Goal: Task Accomplishment & Management: Complete application form

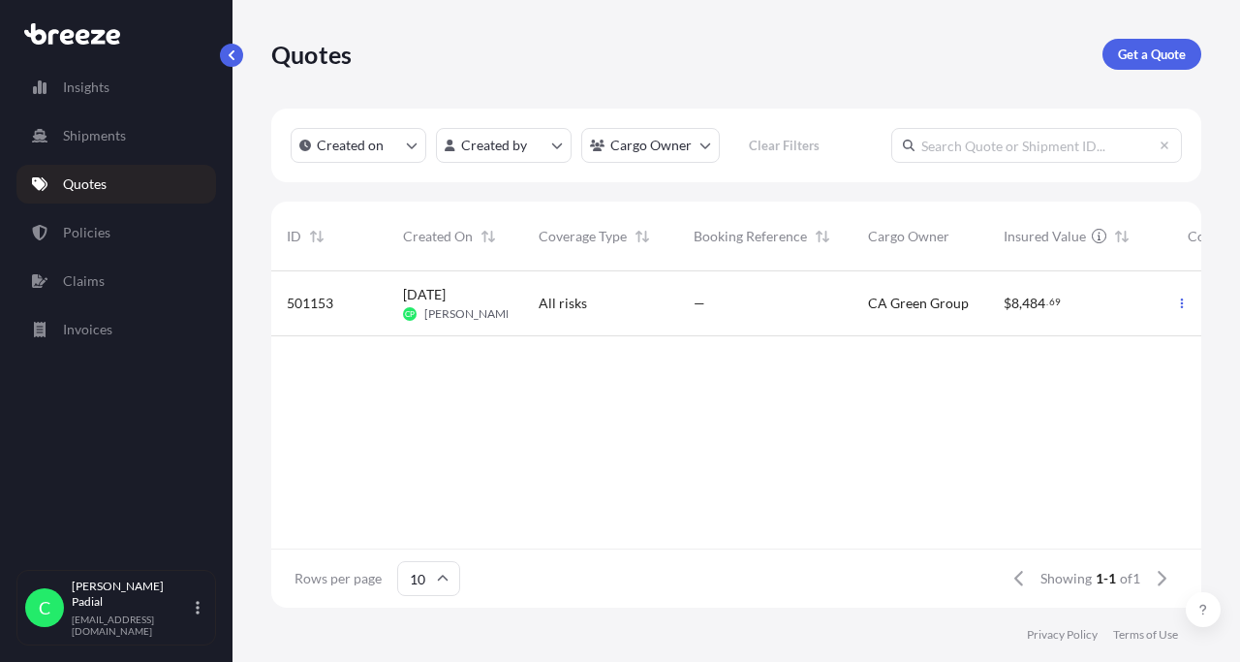
scroll to position [347, 930]
click at [796, 310] on div "—" at bounding box center [765, 303] width 143 height 19
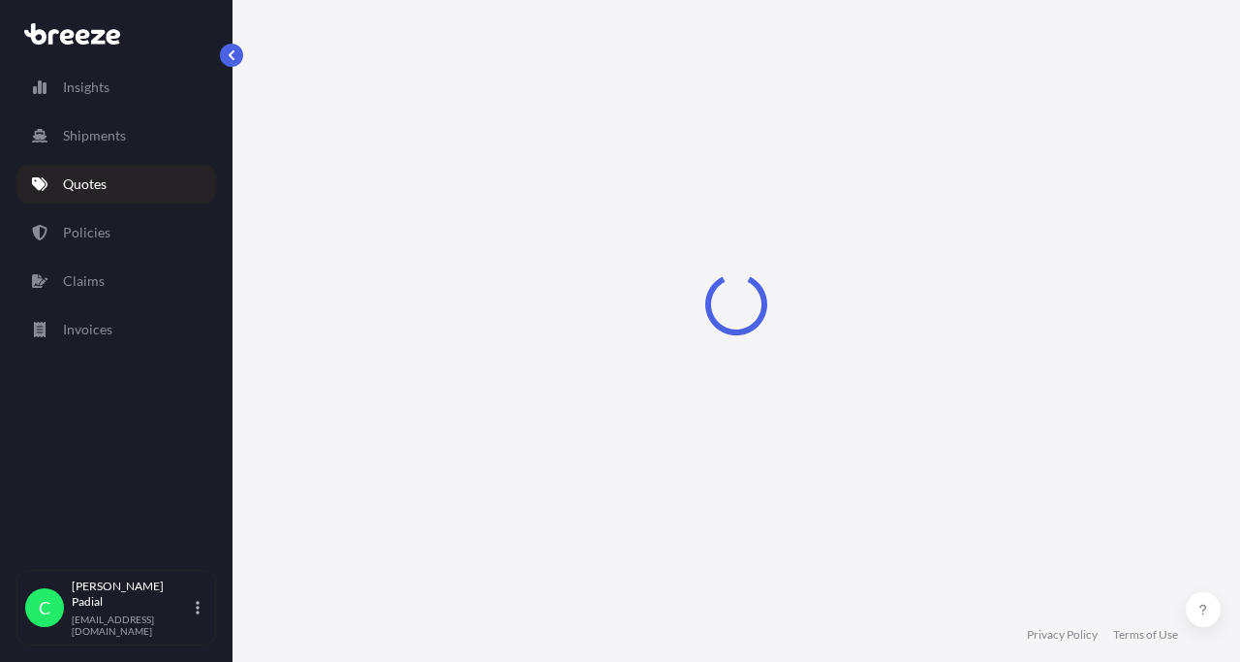
select select "Road"
select select "1"
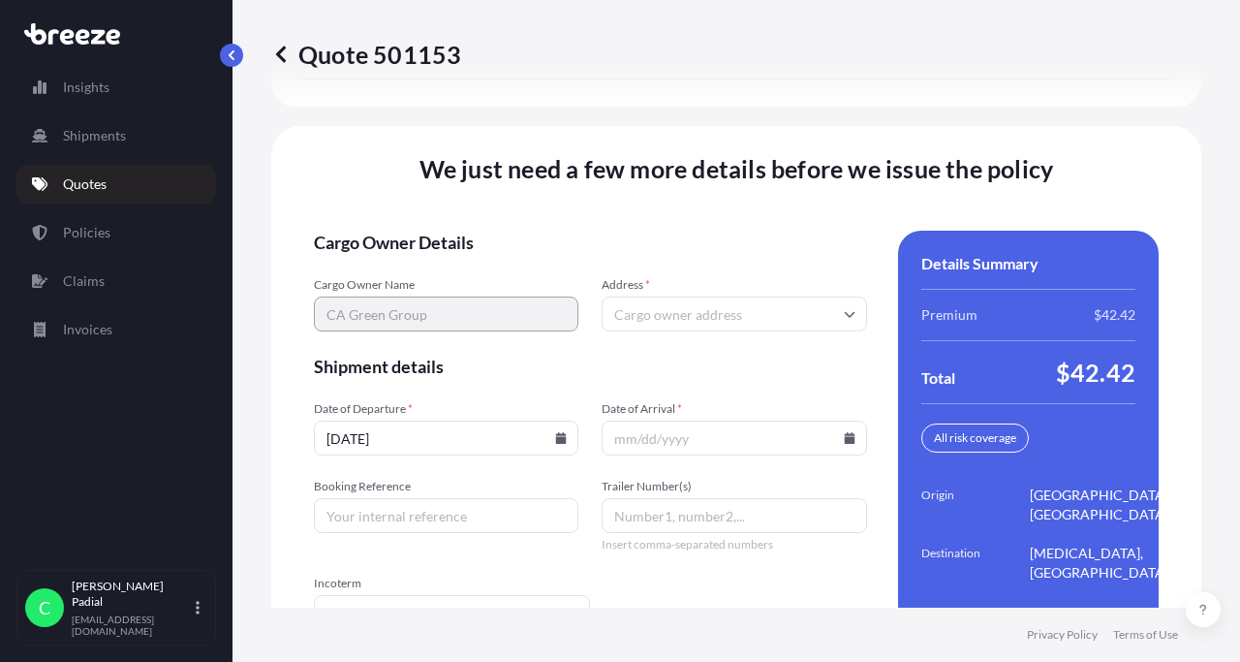
scroll to position [2893, 0]
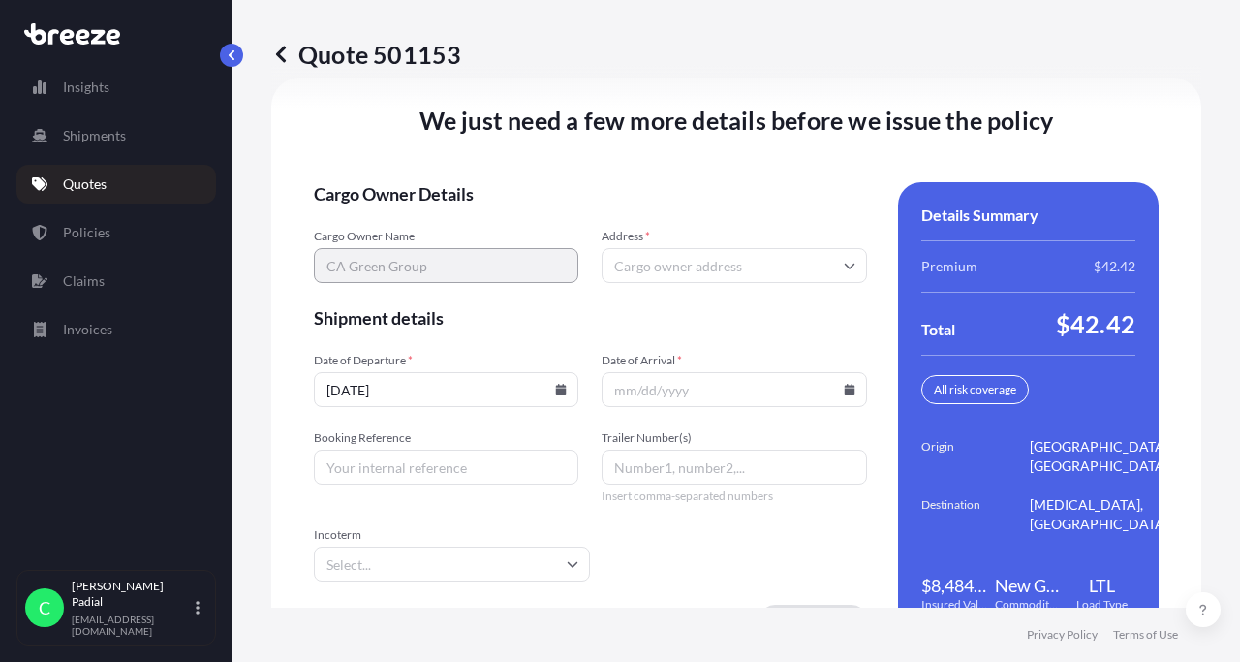
click at [690, 265] on input "Address *" at bounding box center [734, 265] width 264 height 35
paste input "[PERSON_NAME]"
type input "[PERSON_NAME]"
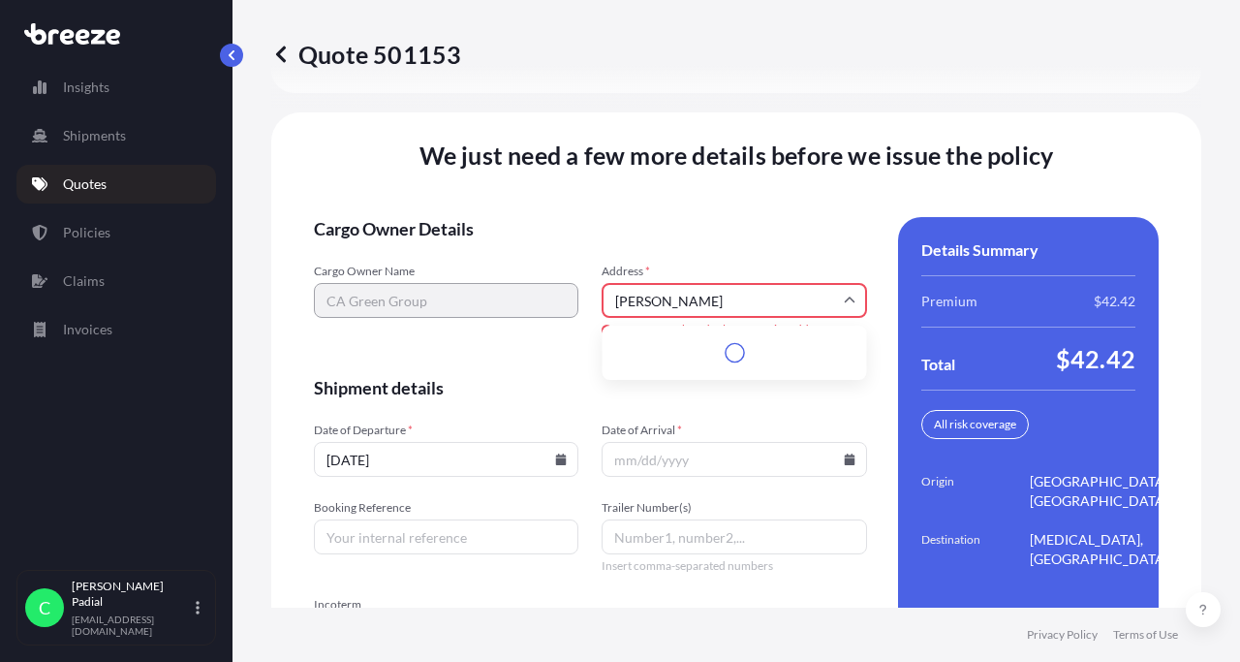
scroll to position [2927, 0]
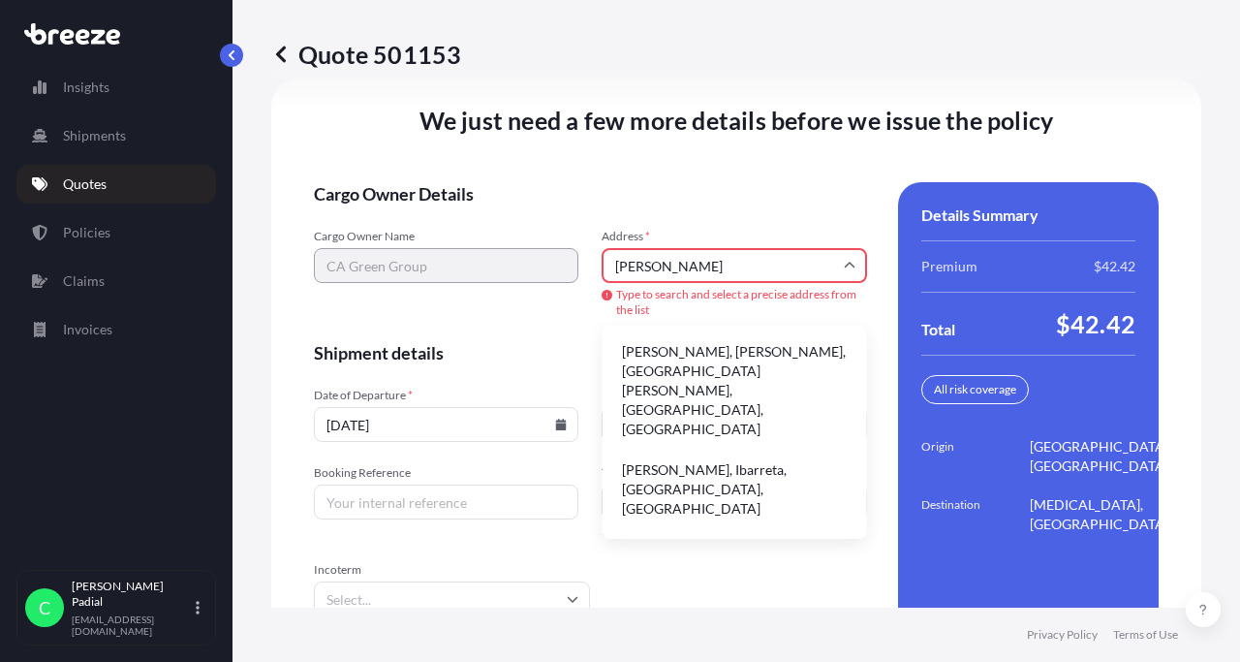
click at [534, 270] on div "Cargo Owner Name CA Green Group Address * [PERSON_NAME] Type to search and sele…" at bounding box center [590, 273] width 553 height 89
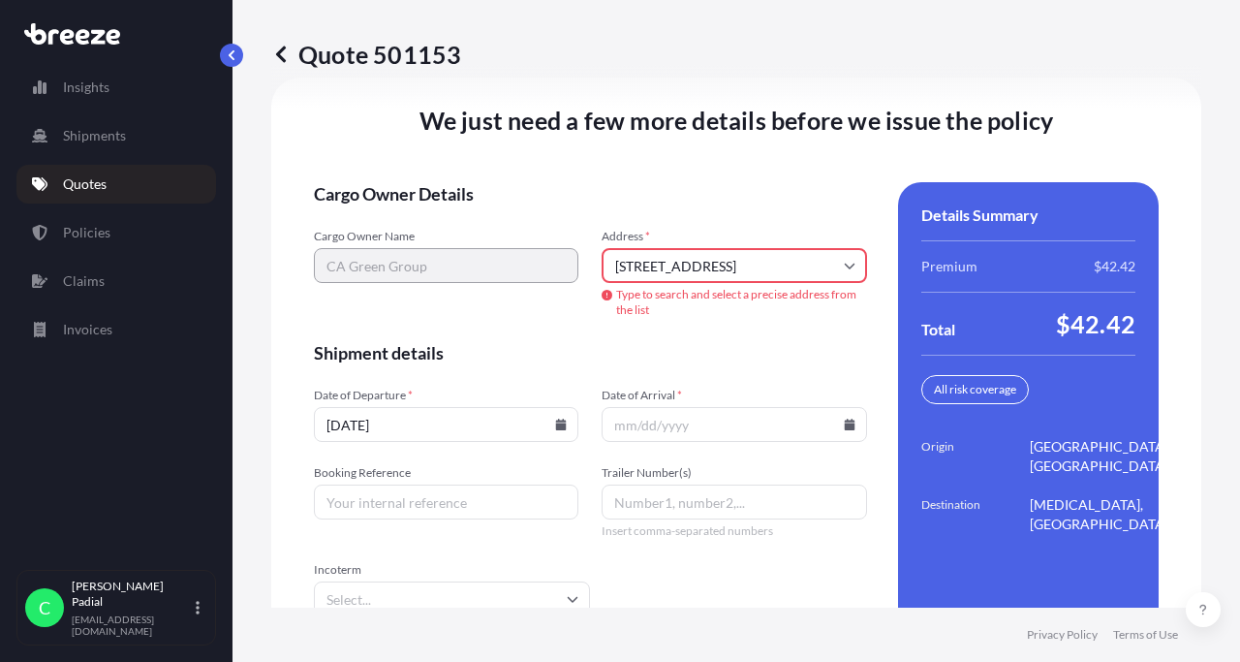
click at [794, 272] on input "[STREET_ADDRESS]" at bounding box center [734, 265] width 264 height 35
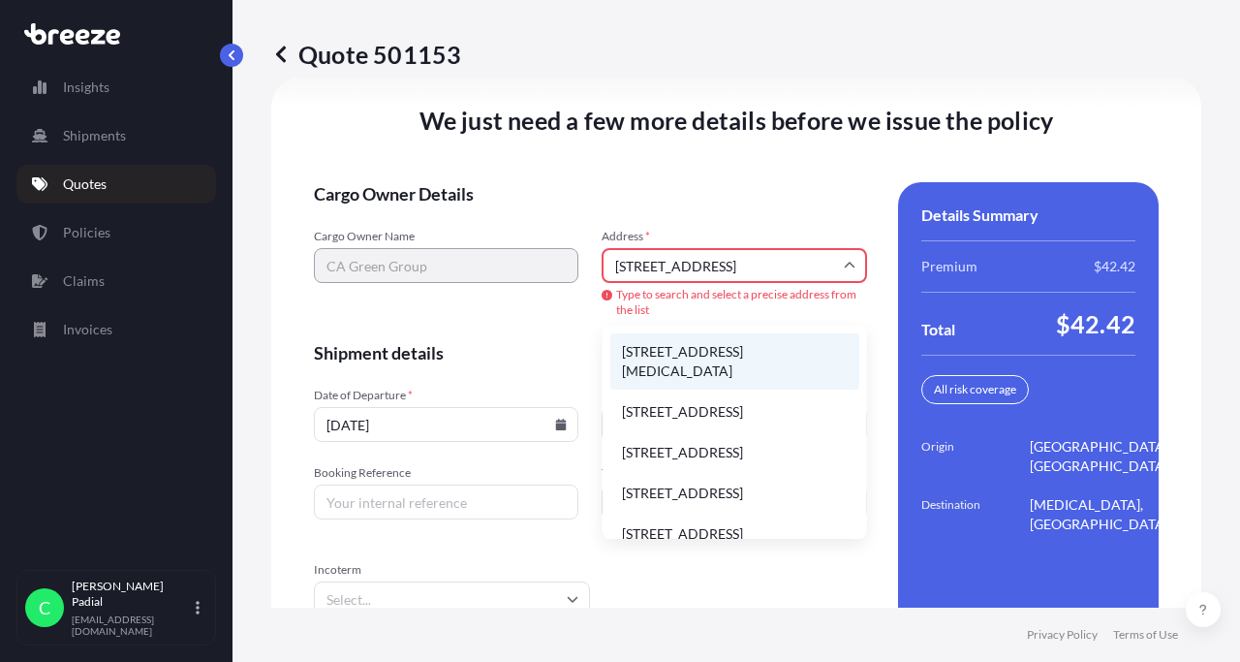
click at [775, 354] on li "[STREET_ADDRESS][MEDICAL_DATA]" at bounding box center [734, 361] width 249 height 56
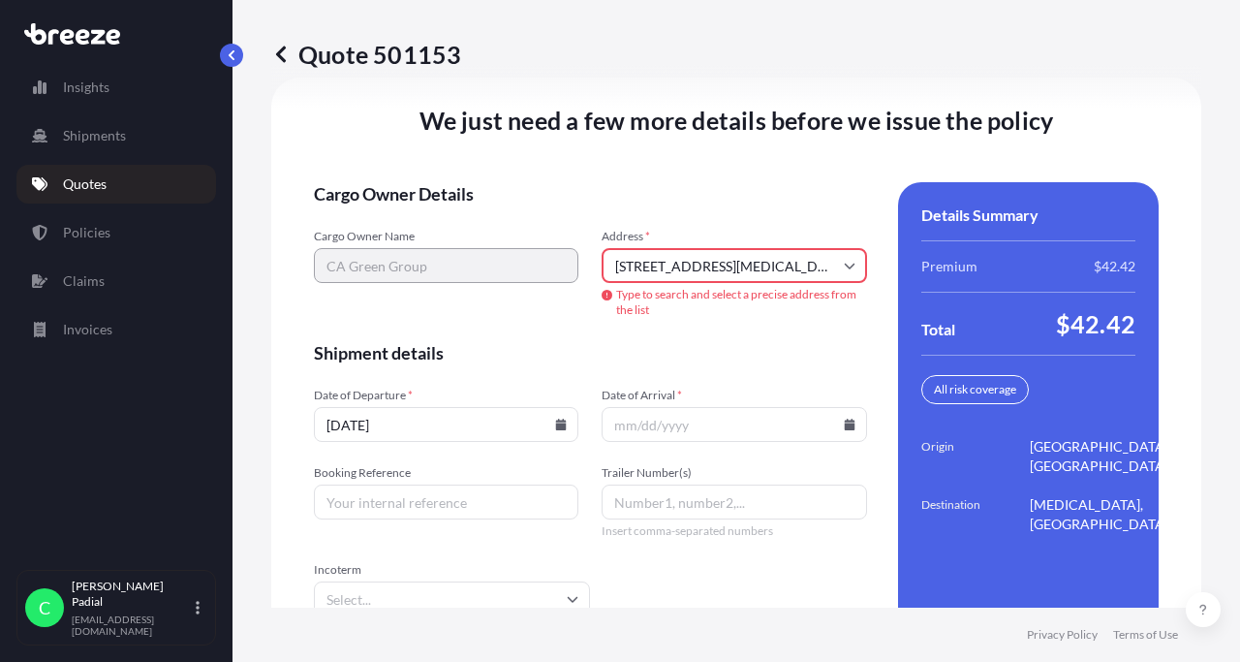
type input "[STREET_ADDRESS][MEDICAL_DATA]"
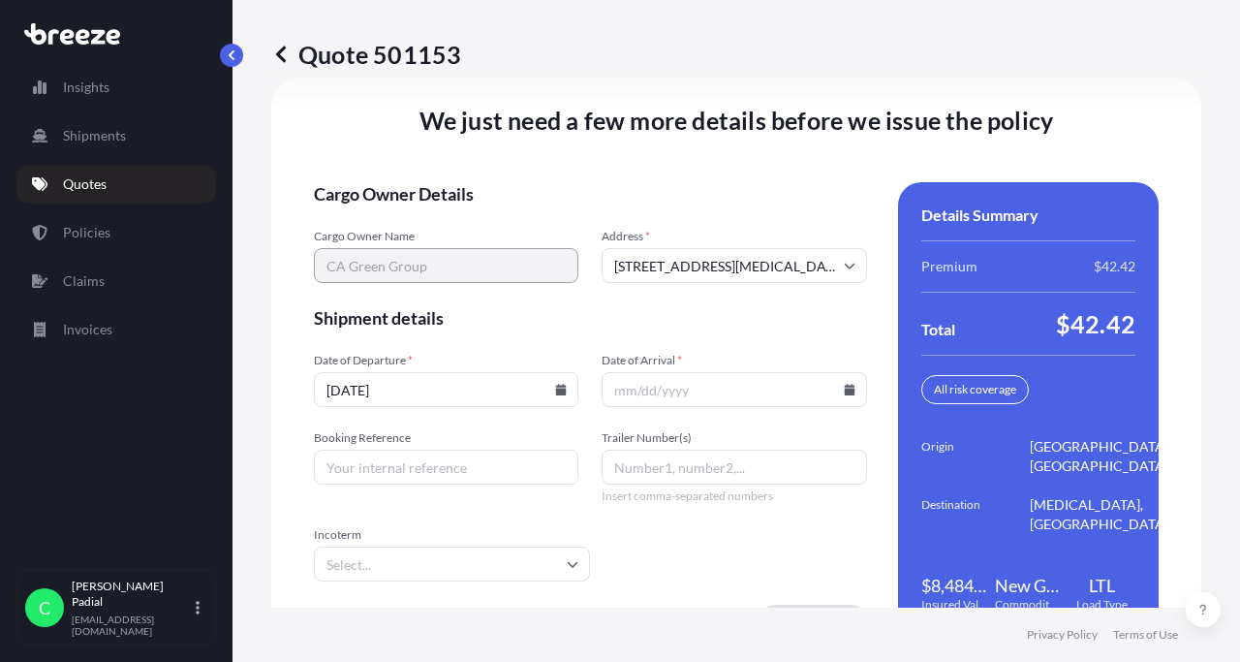
scroll to position [2948, 0]
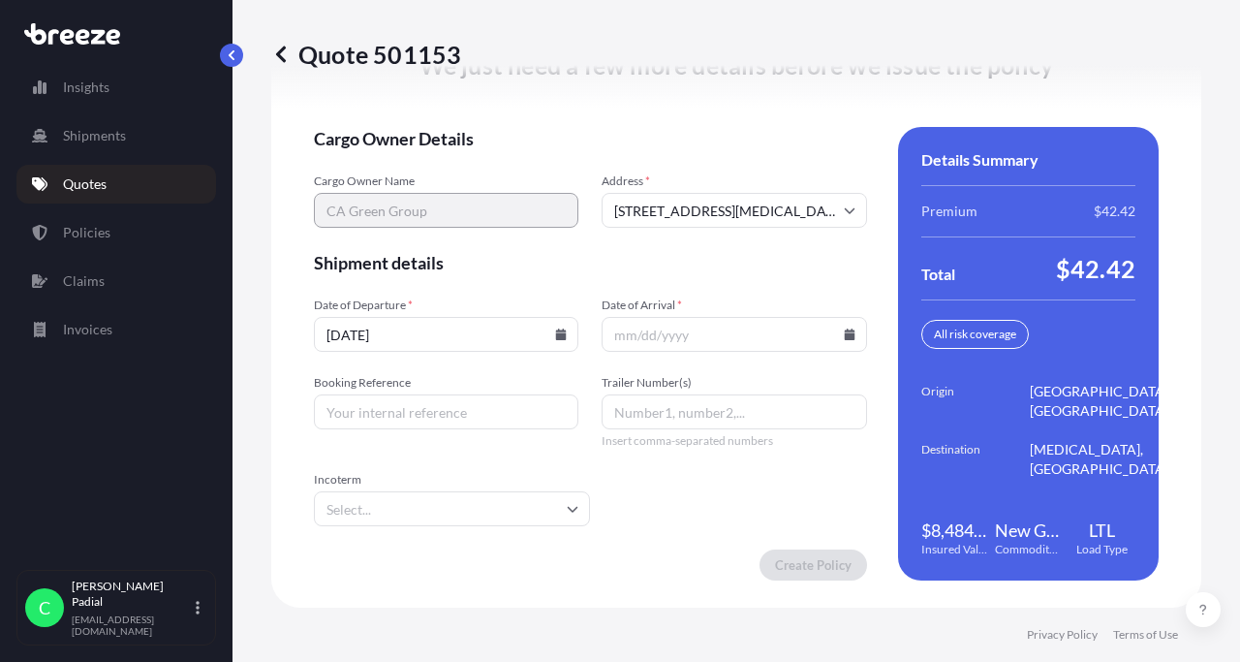
click at [557, 336] on icon at bounding box center [561, 334] width 11 height 12
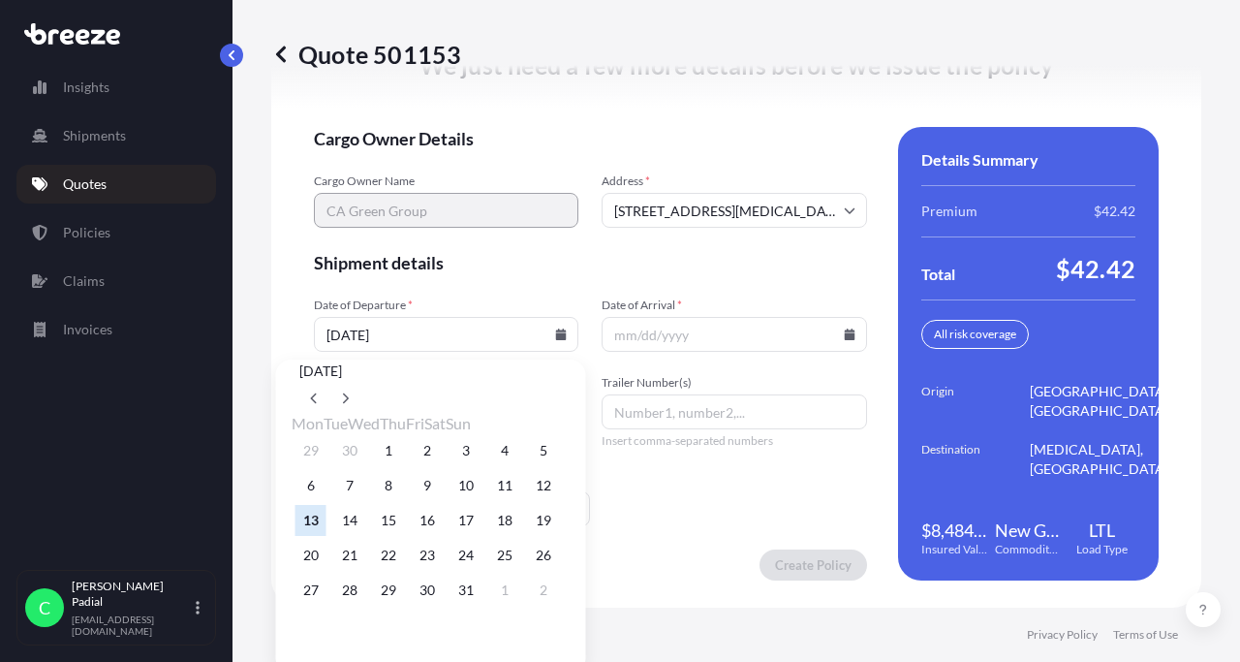
click at [312, 536] on button "13" at bounding box center [310, 520] width 31 height 31
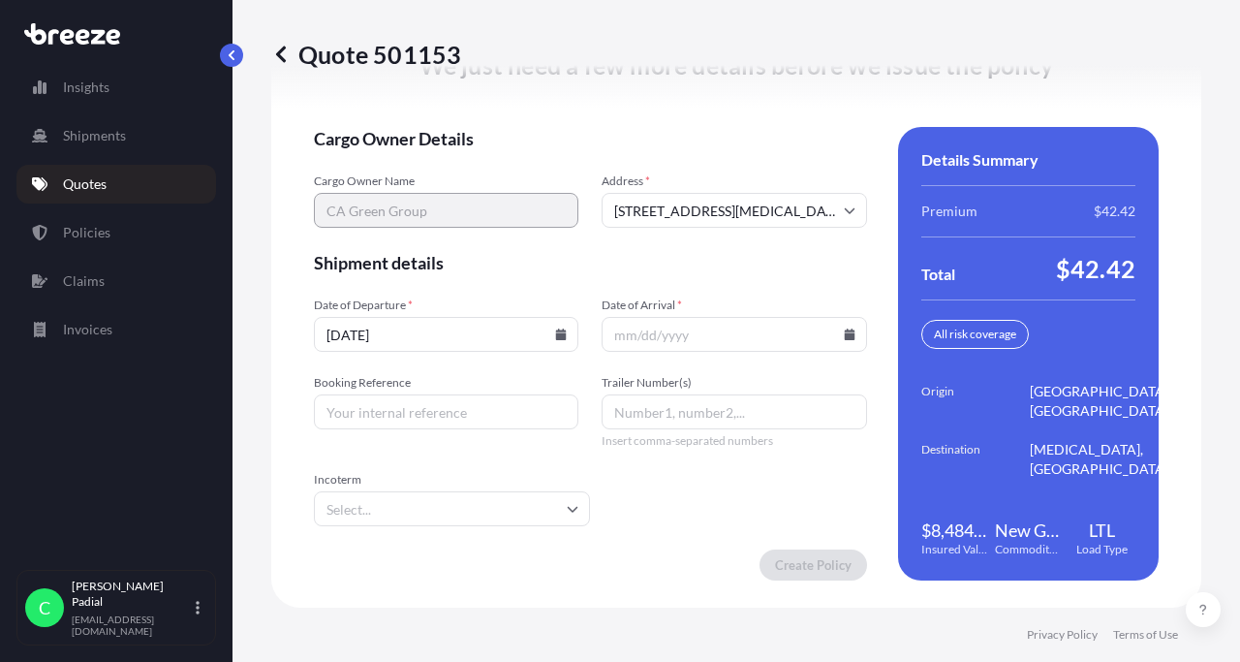
click at [682, 334] on input "Date of Arrival *" at bounding box center [734, 334] width 264 height 35
click at [854, 335] on icon at bounding box center [850, 334] width 12 height 12
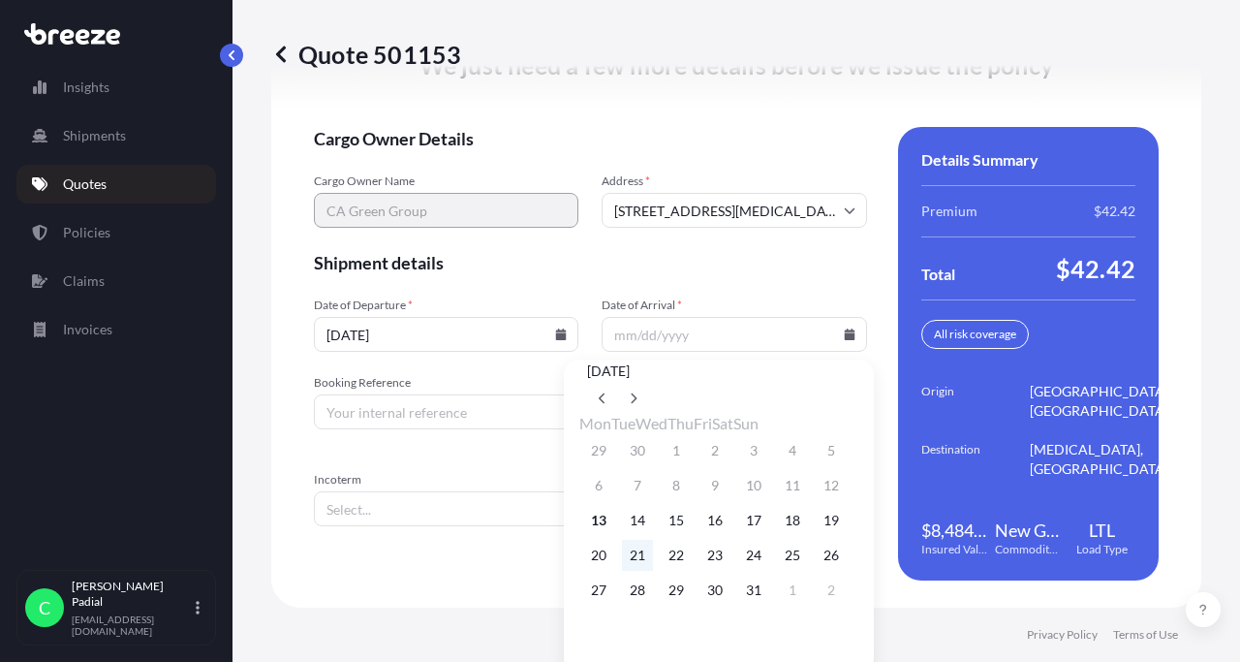
click at [639, 571] on button "21" at bounding box center [637, 555] width 31 height 31
type input "[DATE]"
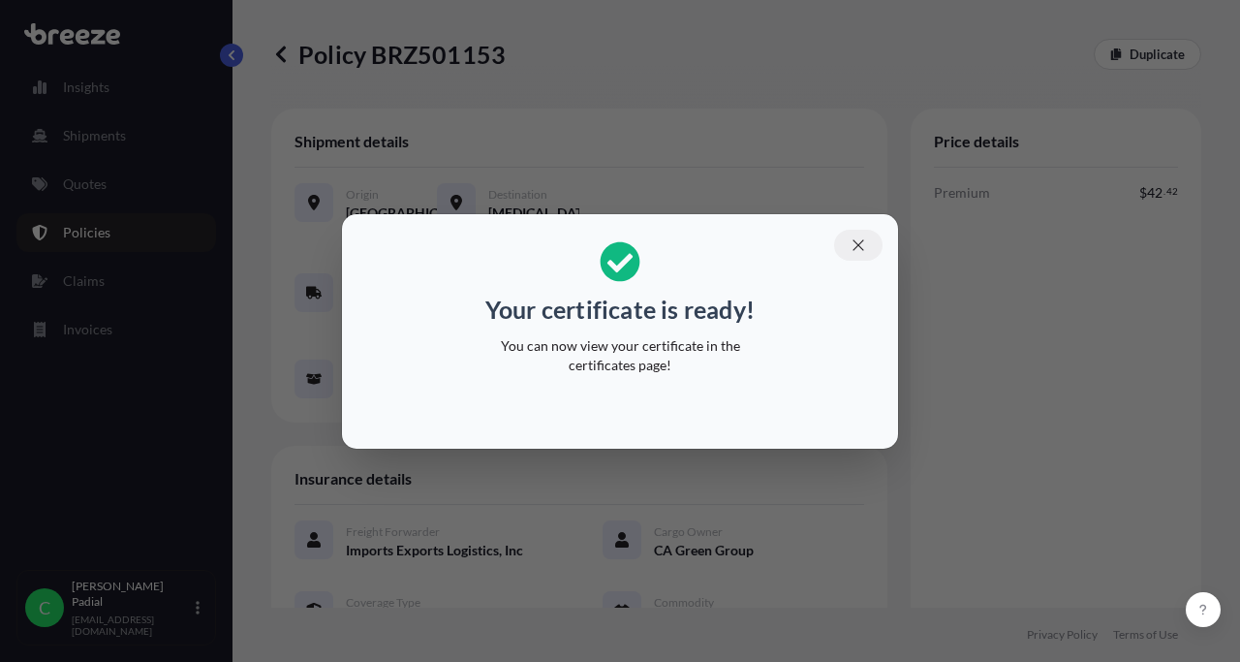
click at [859, 242] on icon "button" at bounding box center [857, 244] width 11 height 11
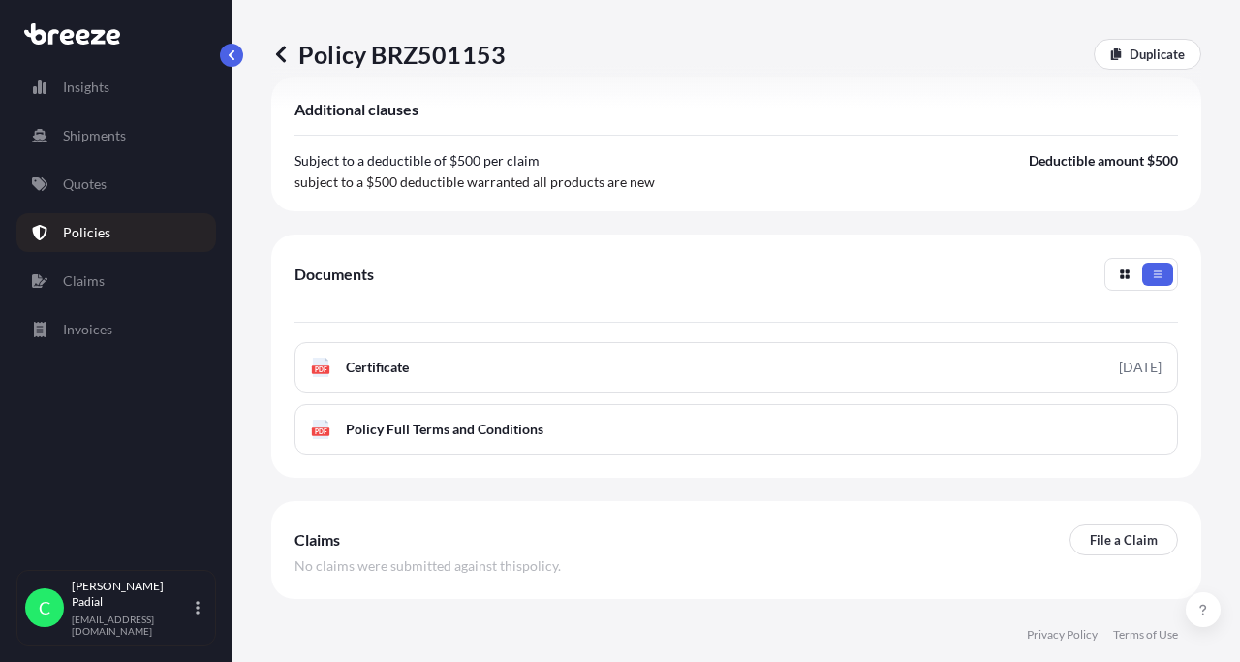
scroll to position [833, 0]
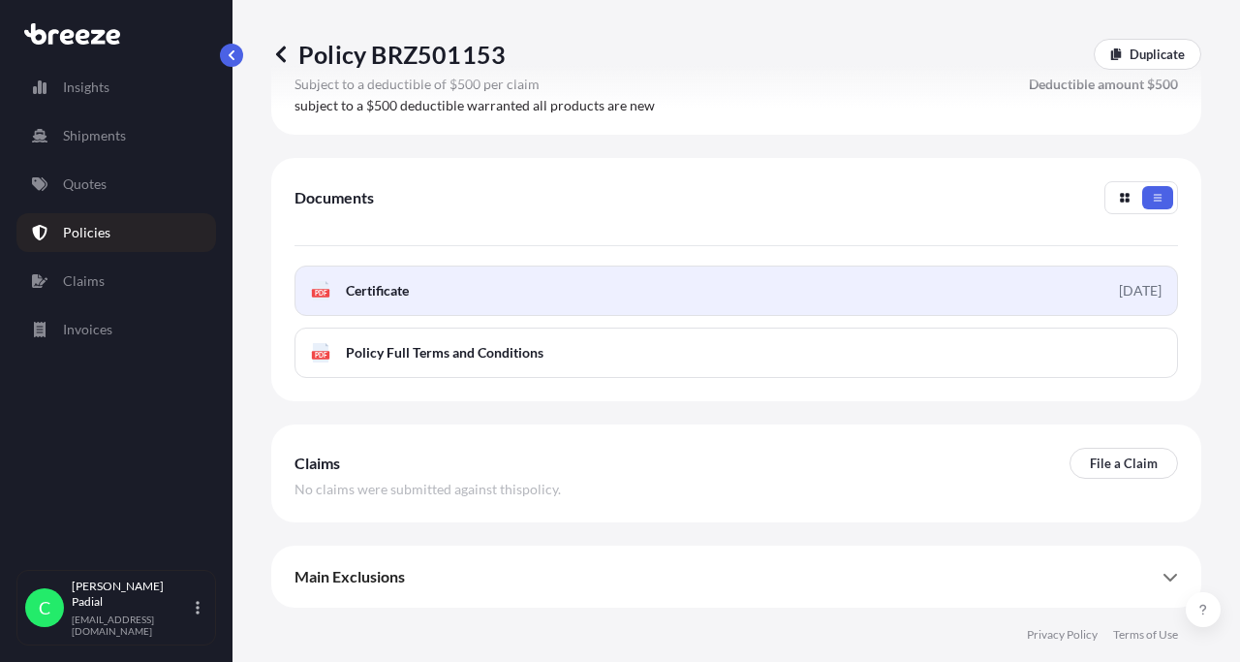
click at [663, 302] on link "PDF Certificate [DATE]" at bounding box center [735, 290] width 883 height 50
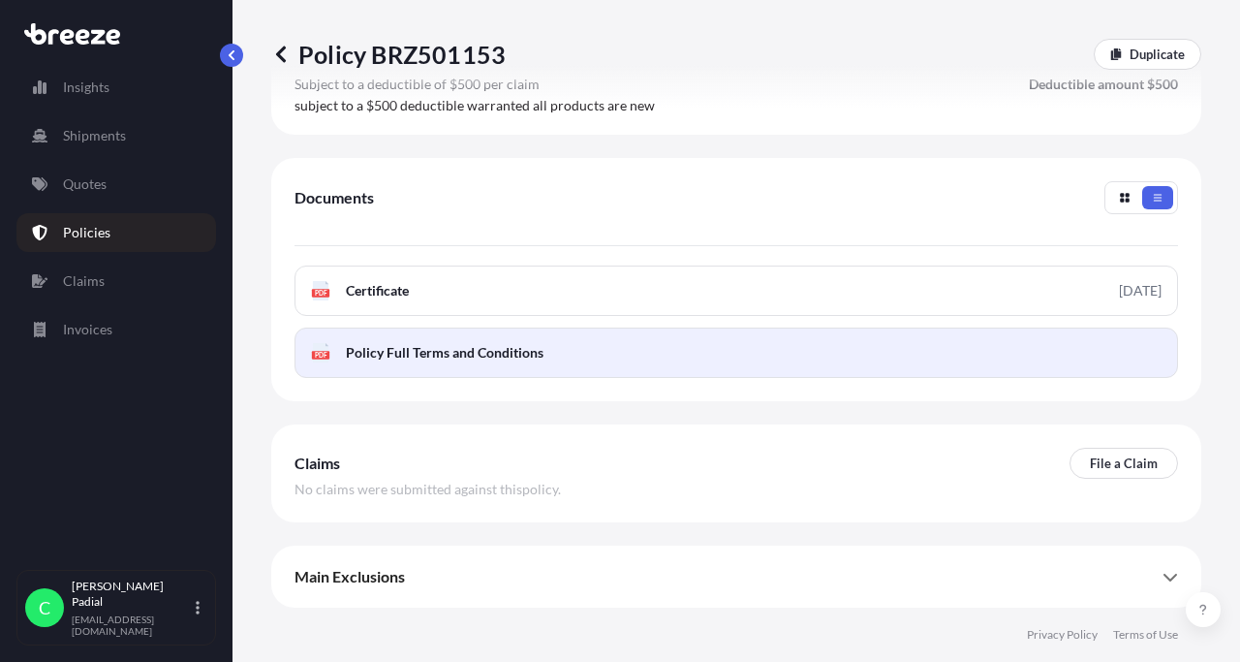
click at [772, 359] on link "PDF Policy Full Terms and Conditions" at bounding box center [735, 352] width 883 height 50
